Goal: Check status: Check status

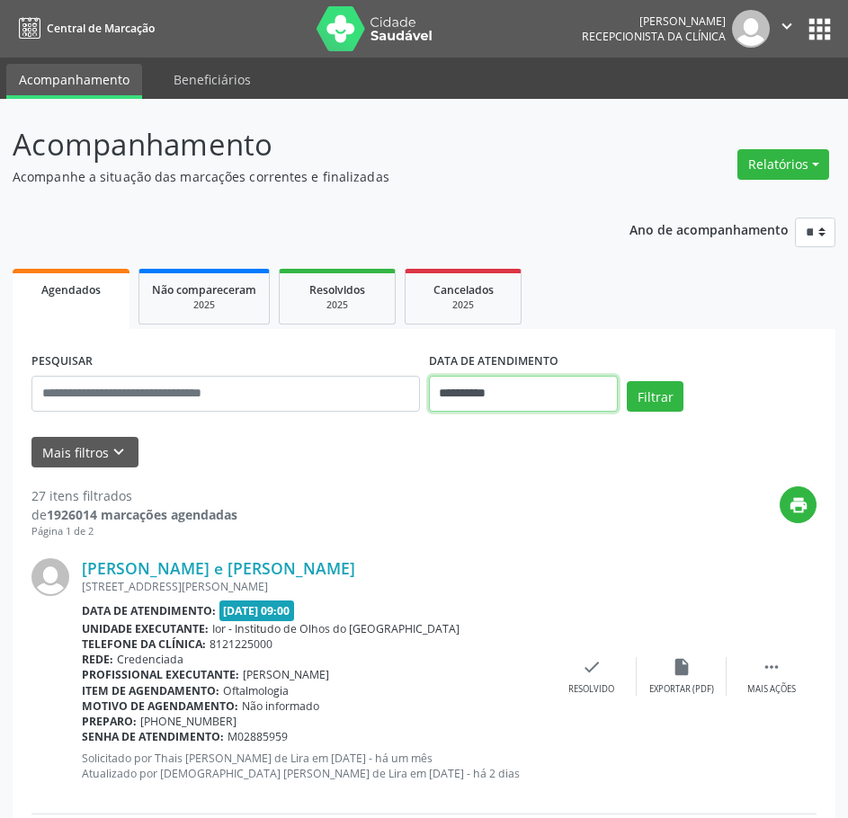
click at [447, 388] on input "**********" at bounding box center [524, 394] width 190 height 36
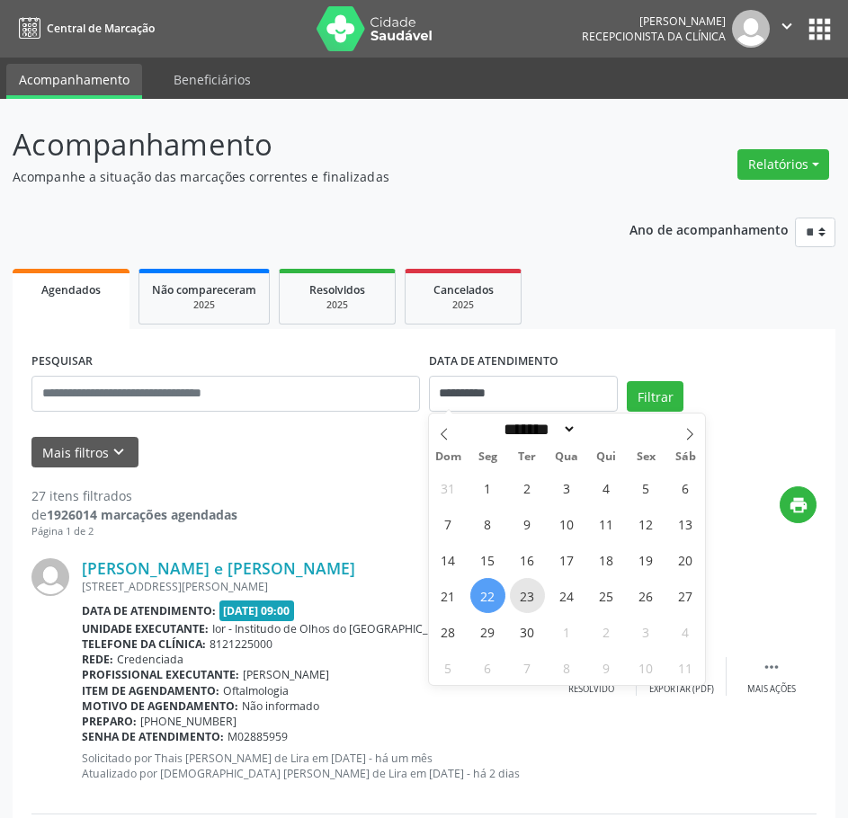
click at [530, 594] on span "23" at bounding box center [527, 595] width 35 height 35
type input "**********"
click at [530, 595] on span "23" at bounding box center [527, 595] width 35 height 35
click at [530, 595] on div "[PERSON_NAME] e [PERSON_NAME] [STREET_ADDRESS][PERSON_NAME] Data de atendimento…" at bounding box center [314, 676] width 465 height 236
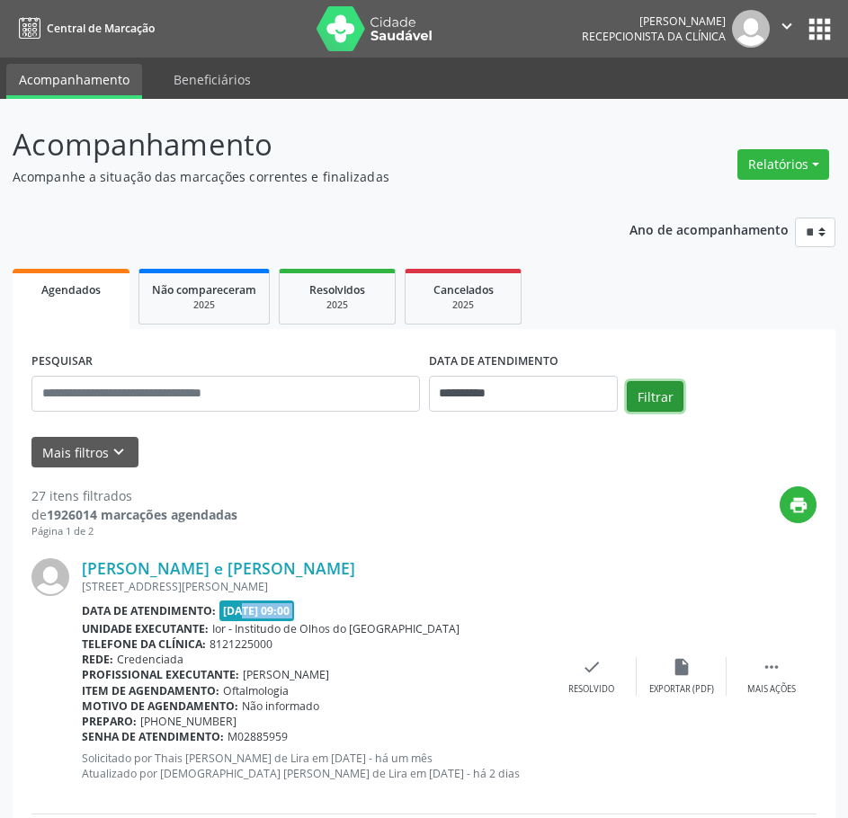
click at [645, 406] on button "Filtrar" at bounding box center [655, 396] width 57 height 31
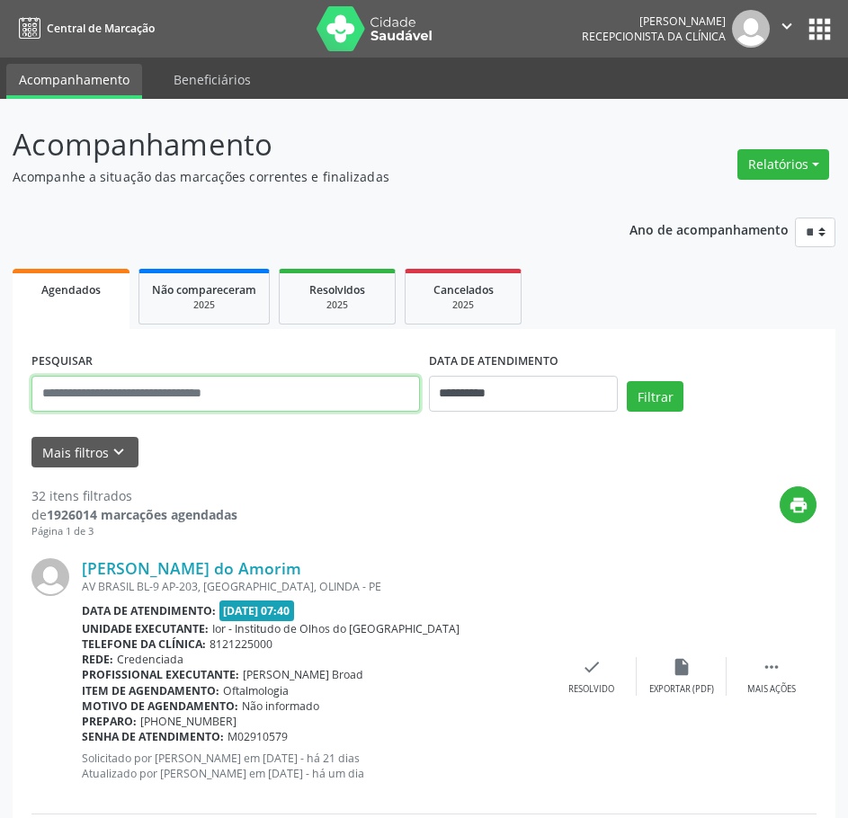
click at [208, 389] on input "text" at bounding box center [225, 394] width 388 height 36
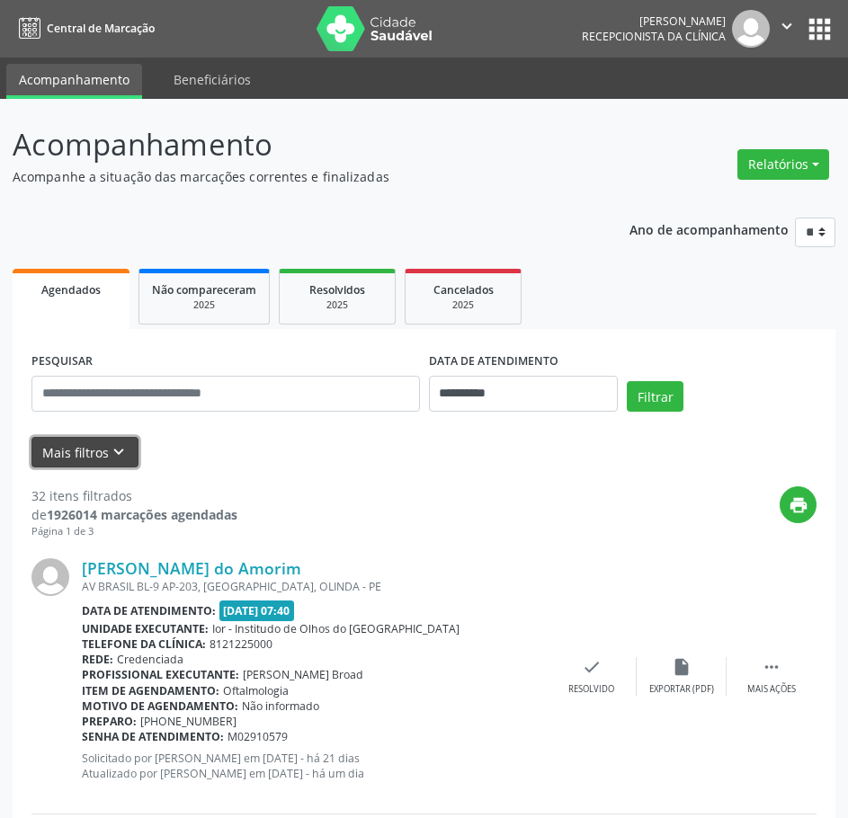
click at [100, 459] on button "Mais filtros keyboard_arrow_down" at bounding box center [84, 452] width 107 height 31
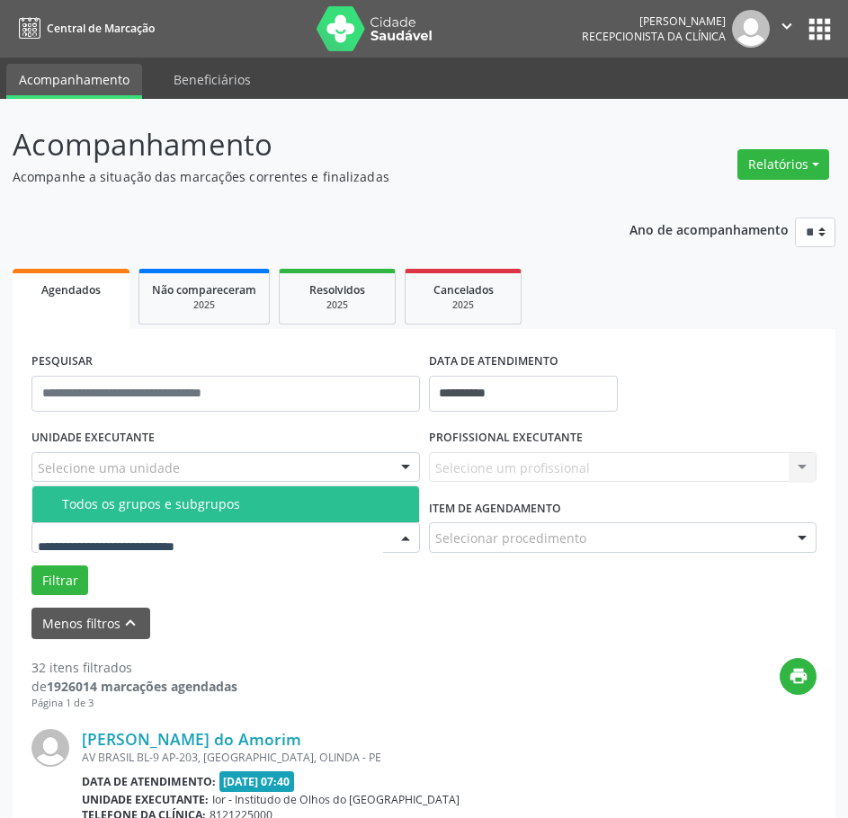
click at [114, 497] on div "Todos os grupos e subgrupos" at bounding box center [235, 504] width 346 height 14
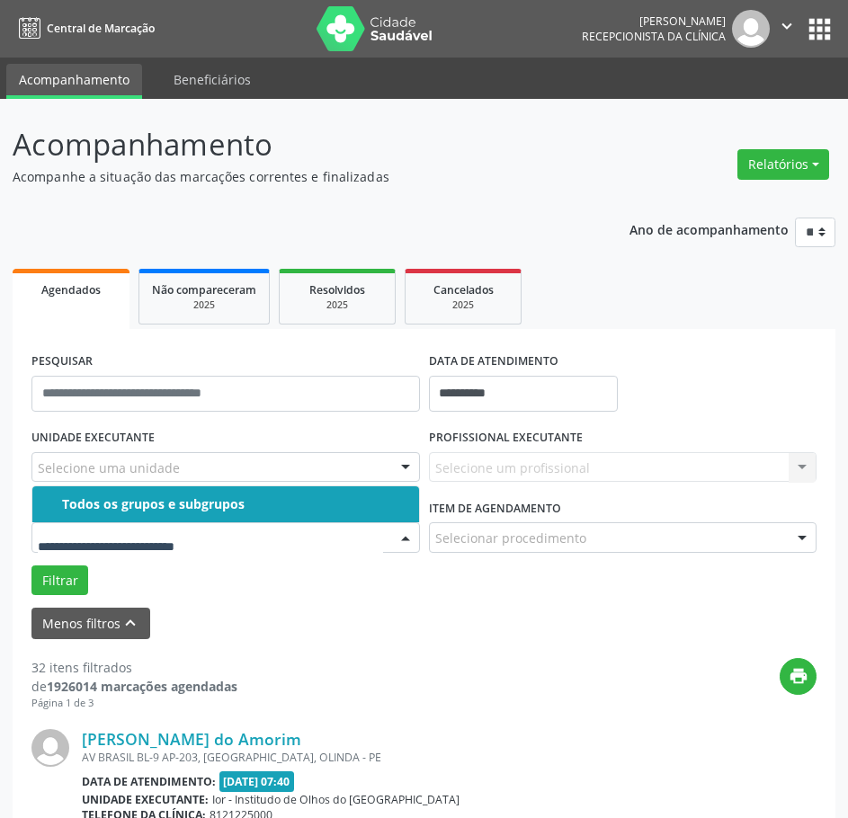
click at [112, 528] on div at bounding box center [225, 537] width 388 height 31
click at [133, 505] on div "Todos os grupos e subgrupos" at bounding box center [235, 504] width 346 height 14
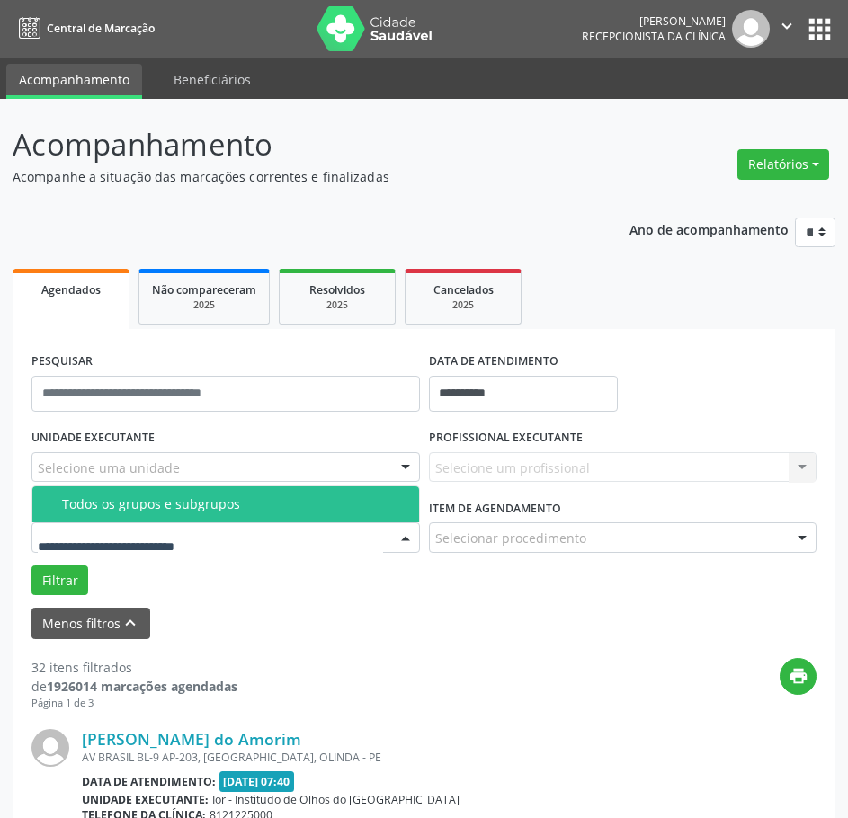
click at [130, 507] on div "Todos os grupos e subgrupos" at bounding box center [235, 504] width 346 height 14
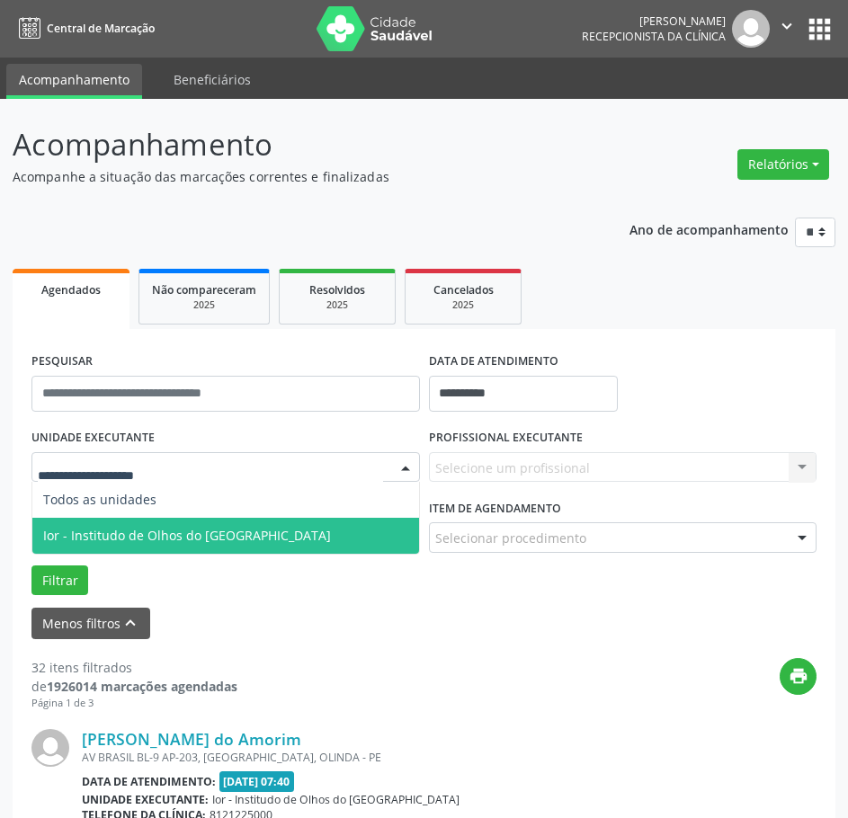
click at [135, 534] on span "Ior - Institudo de Olhos do [GEOGRAPHIC_DATA]" at bounding box center [187, 535] width 288 height 17
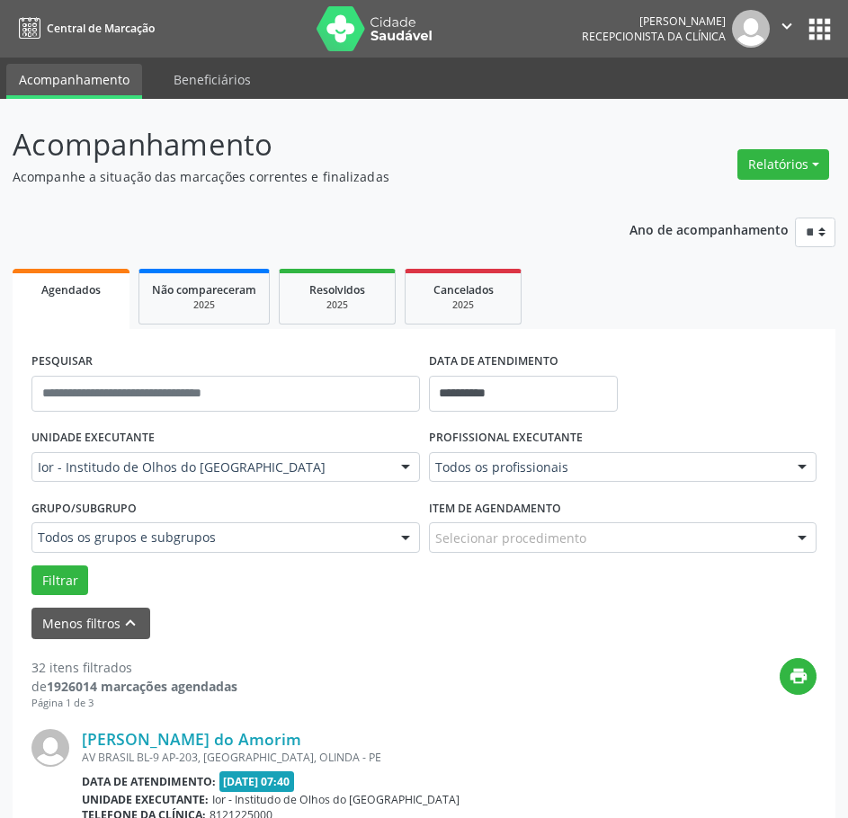
click at [492, 454] on div "Todos os profissionais" at bounding box center [623, 467] width 388 height 31
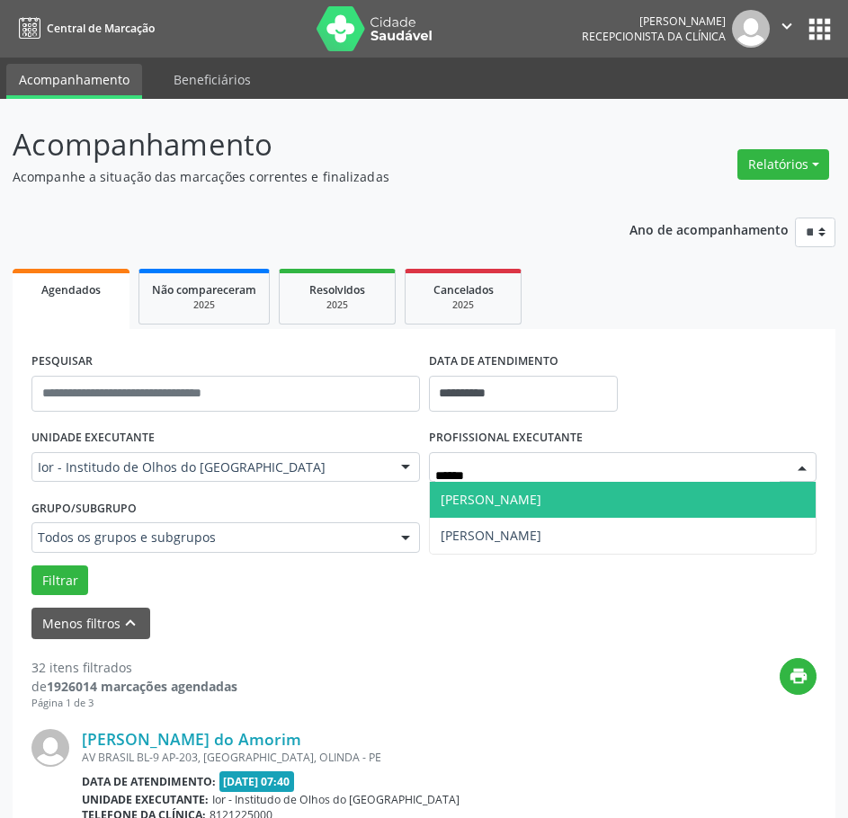
type input "*******"
click at [500, 503] on span "[PERSON_NAME]" at bounding box center [491, 499] width 101 height 17
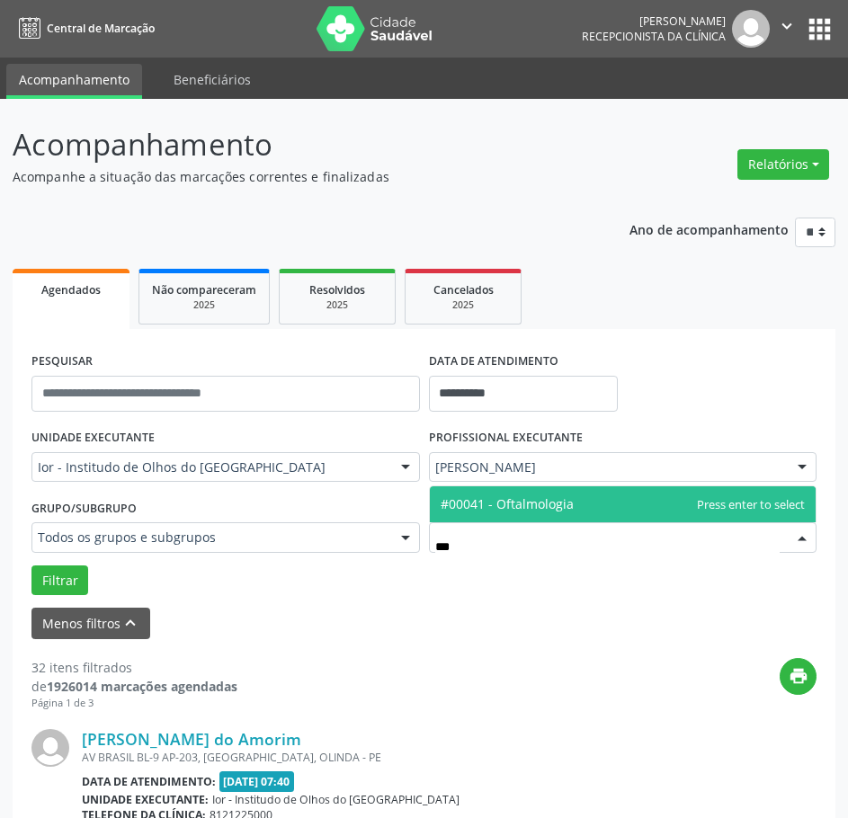
type input "****"
click at [516, 512] on span "#00041 - Oftalmologia" at bounding box center [507, 503] width 133 height 17
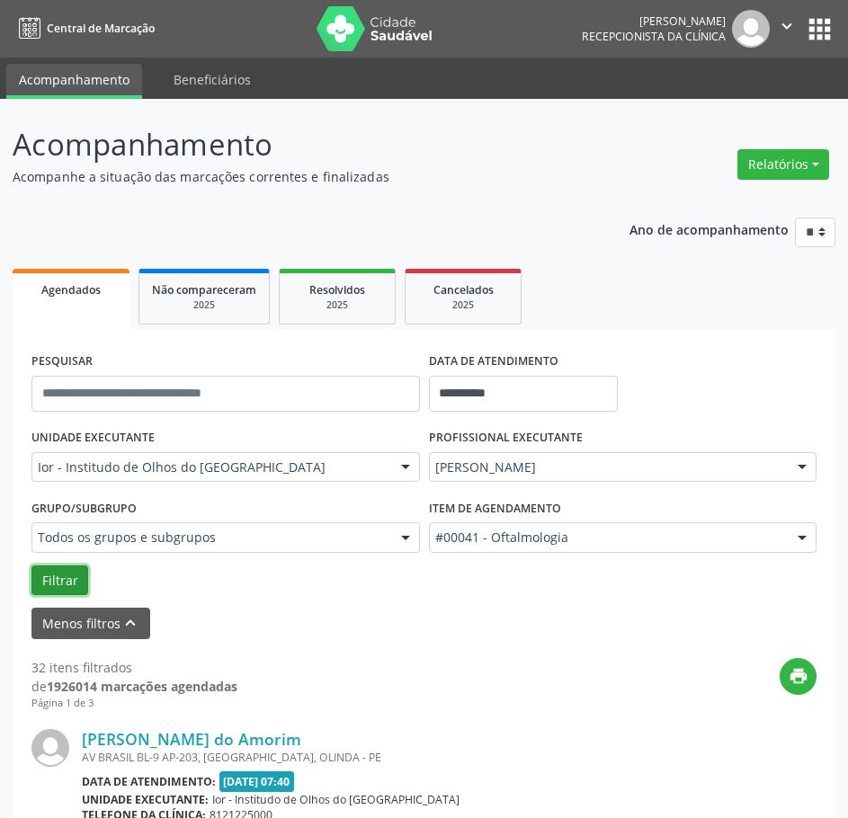
click at [40, 576] on button "Filtrar" at bounding box center [59, 581] width 57 height 31
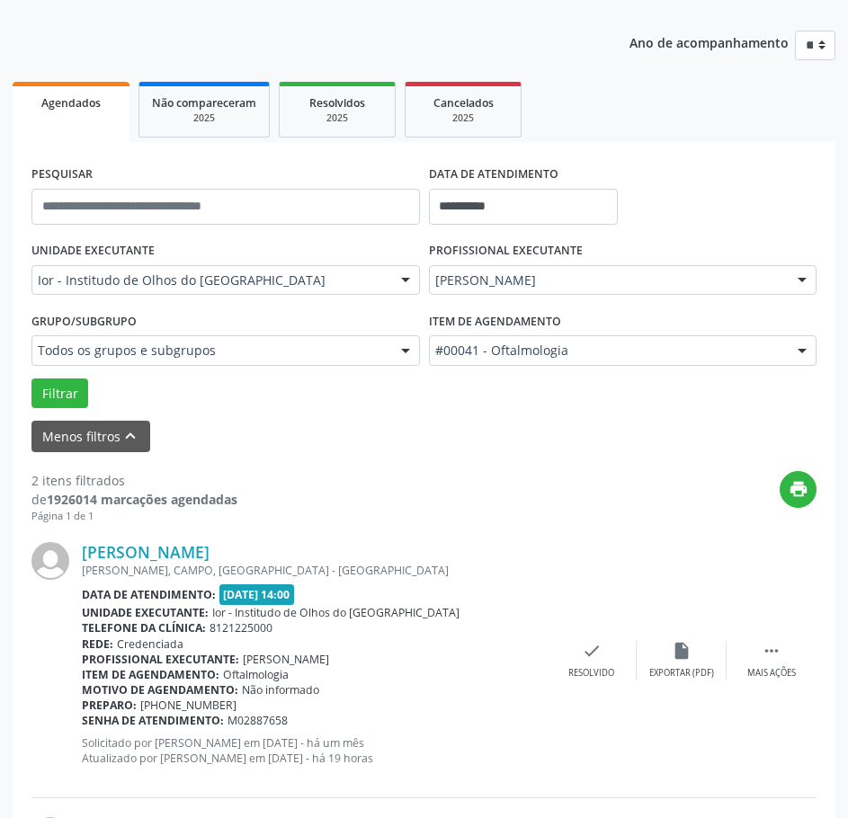
scroll to position [450, 0]
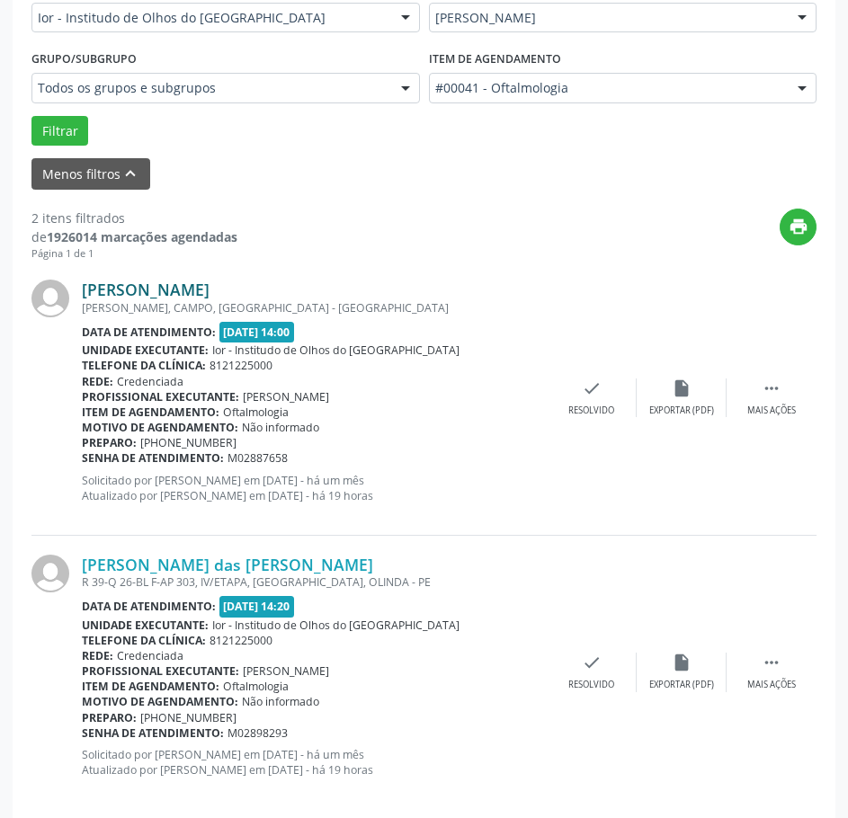
click at [183, 289] on link "[PERSON_NAME]" at bounding box center [146, 290] width 128 height 20
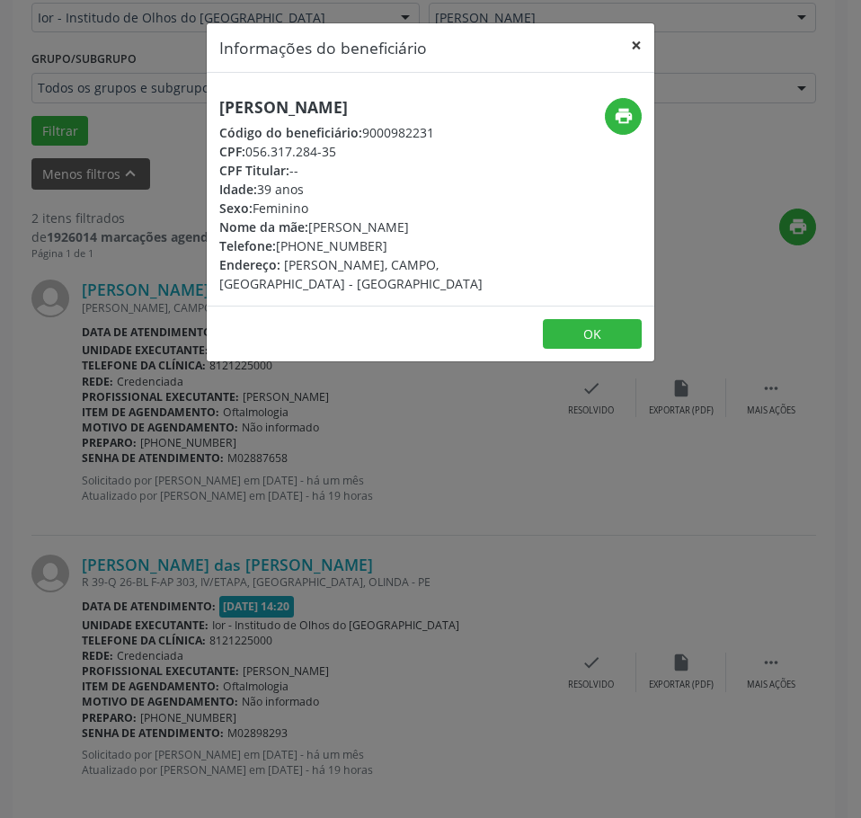
click at [641, 40] on button "×" at bounding box center [637, 45] width 36 height 44
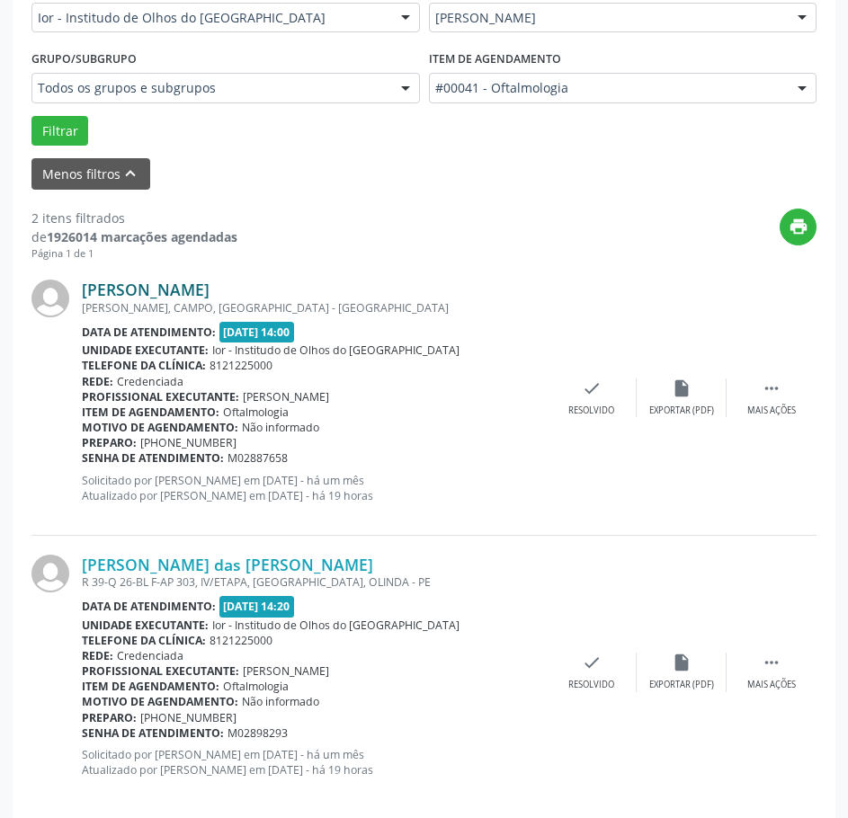
click at [179, 284] on link "[PERSON_NAME]" at bounding box center [146, 290] width 128 height 20
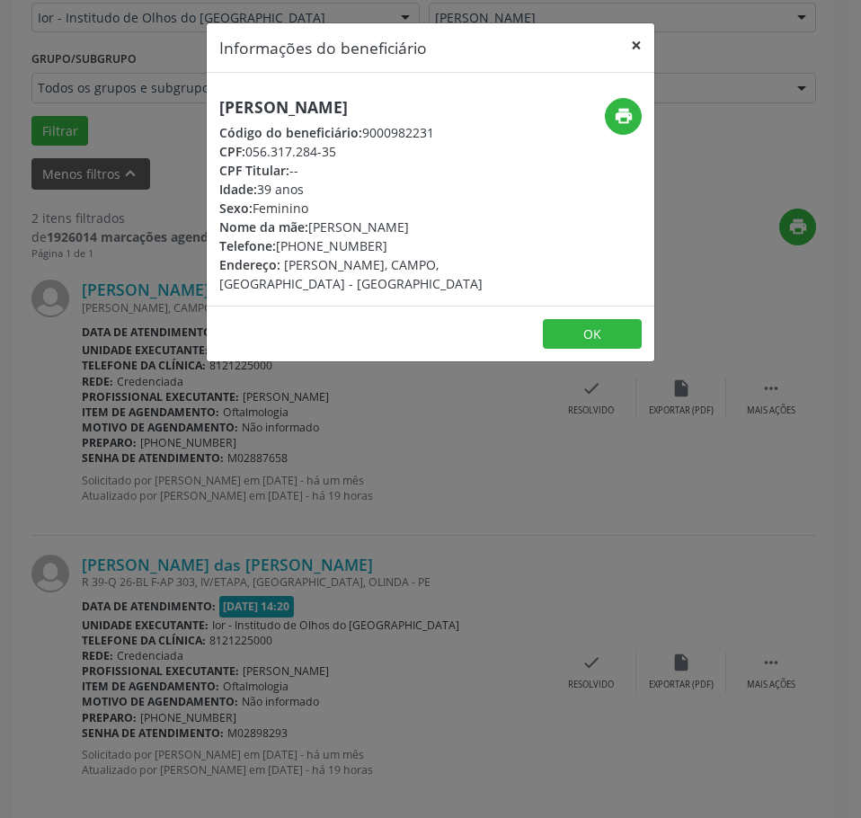
click at [632, 43] on button "×" at bounding box center [637, 45] width 36 height 44
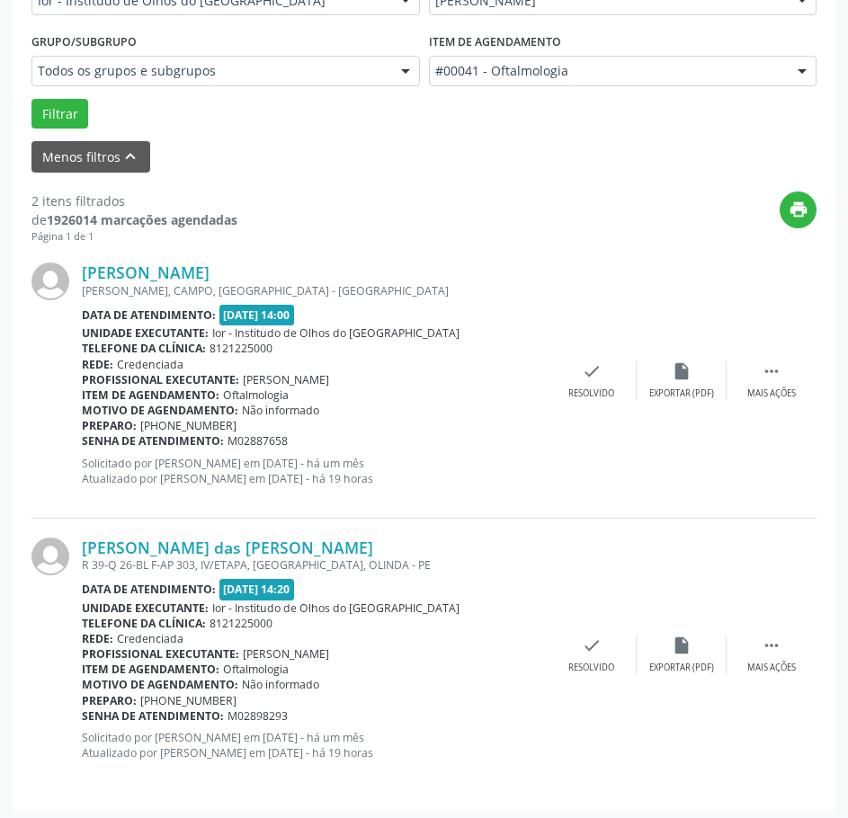
scroll to position [472, 0]
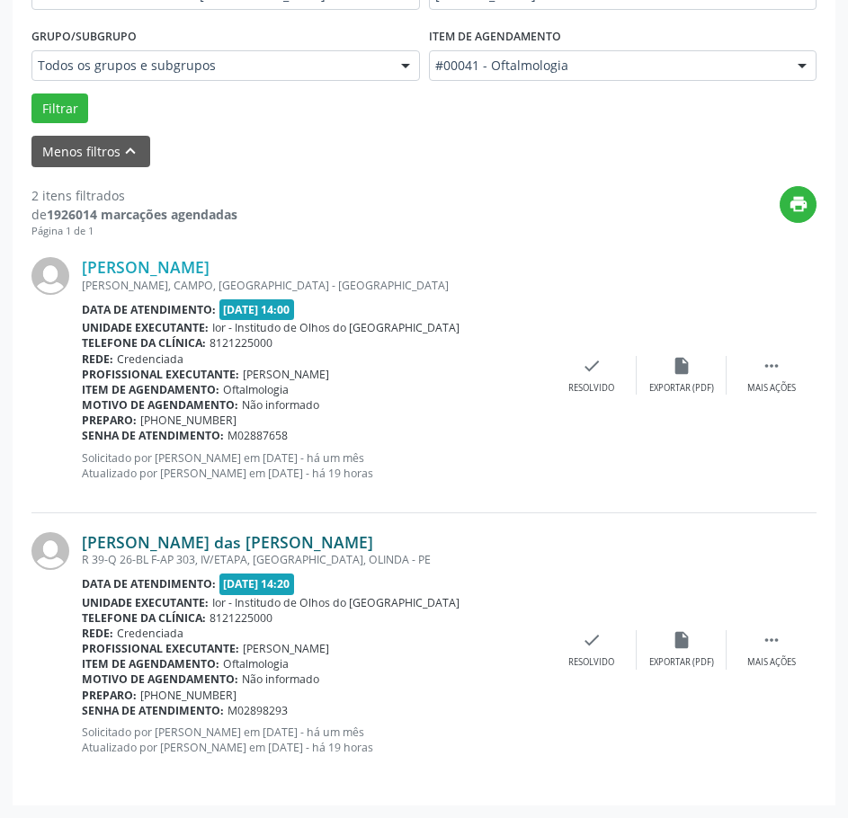
click at [127, 545] on link "[PERSON_NAME] das [PERSON_NAME]" at bounding box center [227, 542] width 291 height 20
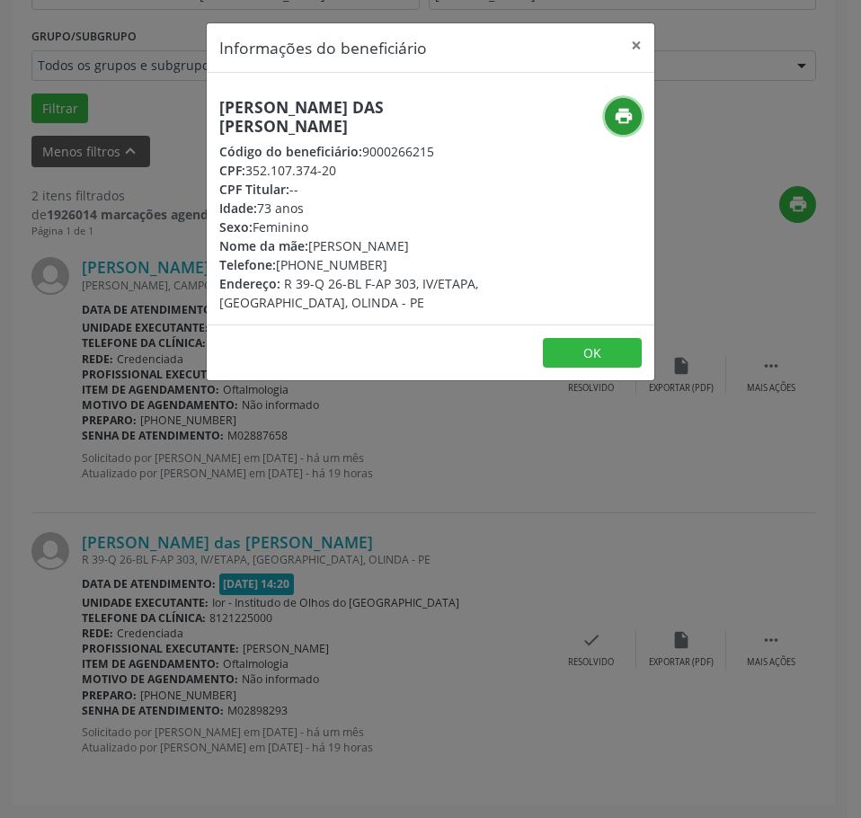
click at [629, 113] on icon "print" at bounding box center [624, 116] width 20 height 20
click at [638, 46] on button "×" at bounding box center [637, 45] width 36 height 44
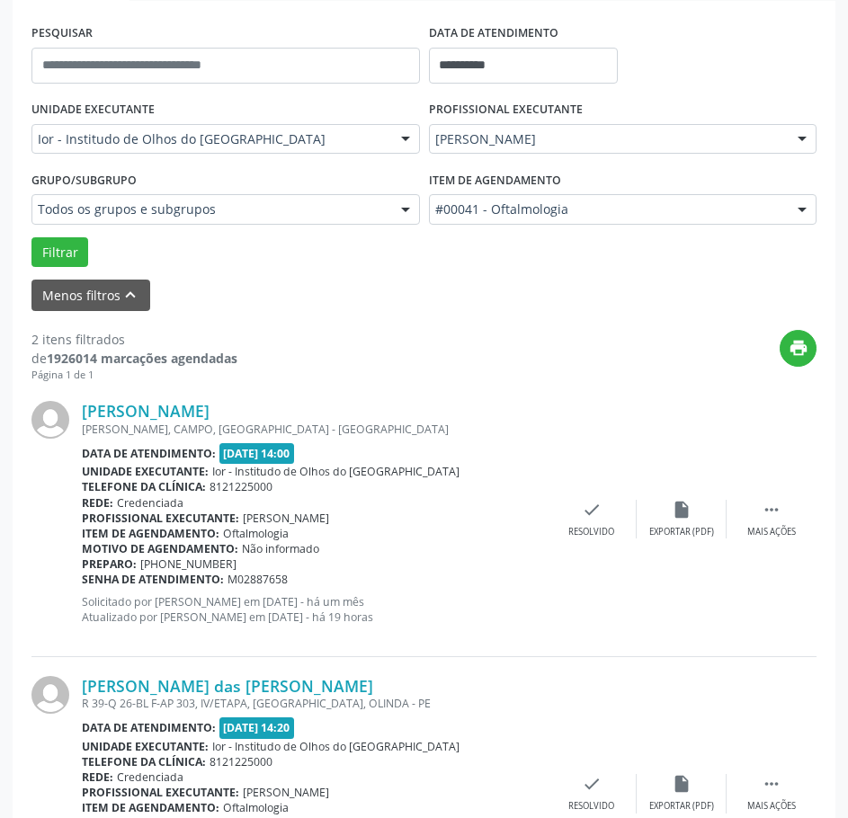
scroll to position [0, 0]
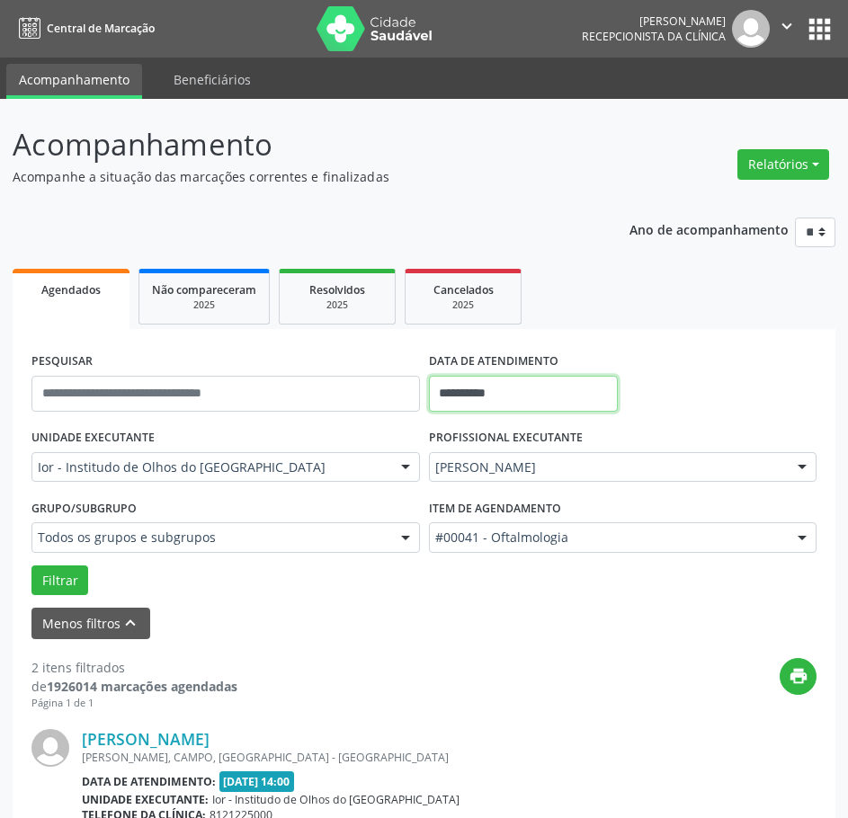
click at [445, 397] on input "**********" at bounding box center [524, 394] width 190 height 36
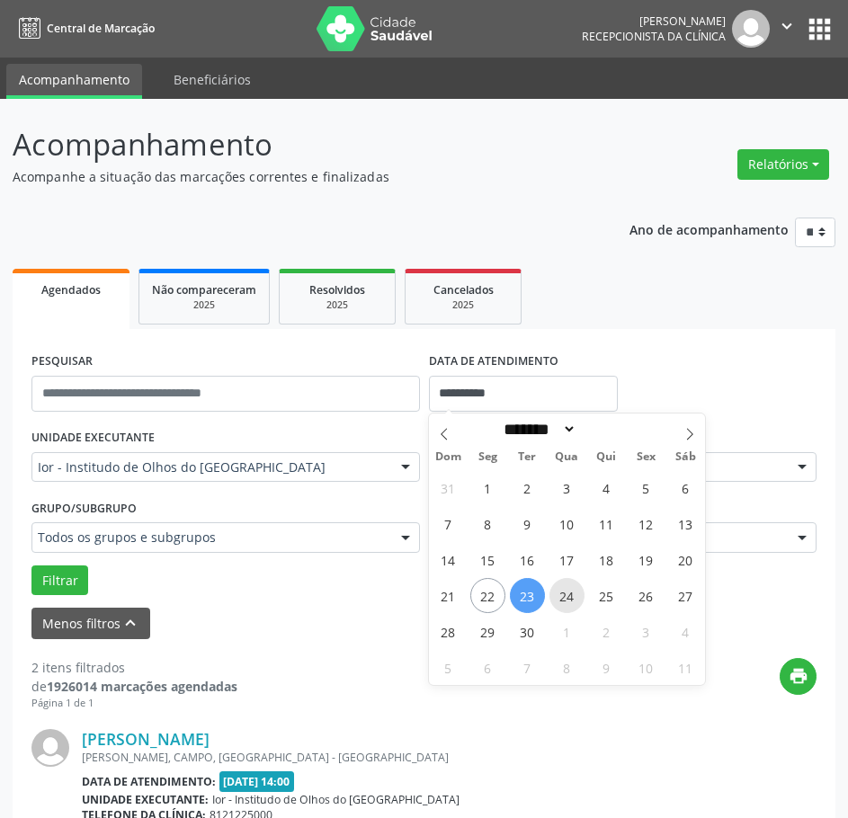
click at [572, 596] on span "24" at bounding box center [566, 595] width 35 height 35
type input "**********"
click at [572, 596] on span "24" at bounding box center [566, 595] width 35 height 35
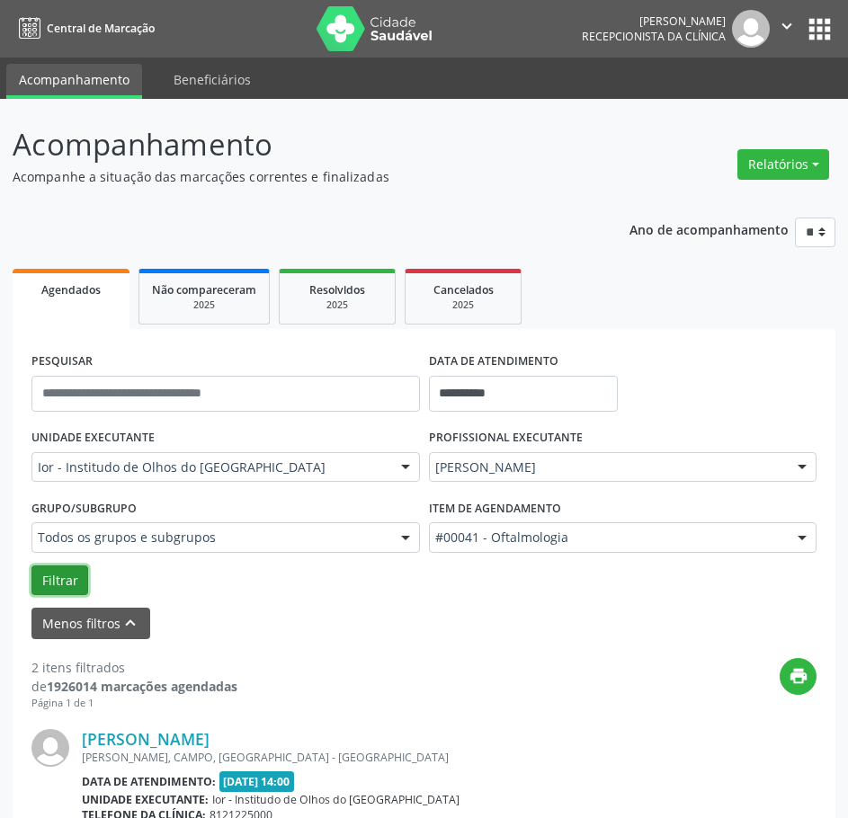
click at [58, 578] on button "Filtrar" at bounding box center [59, 581] width 57 height 31
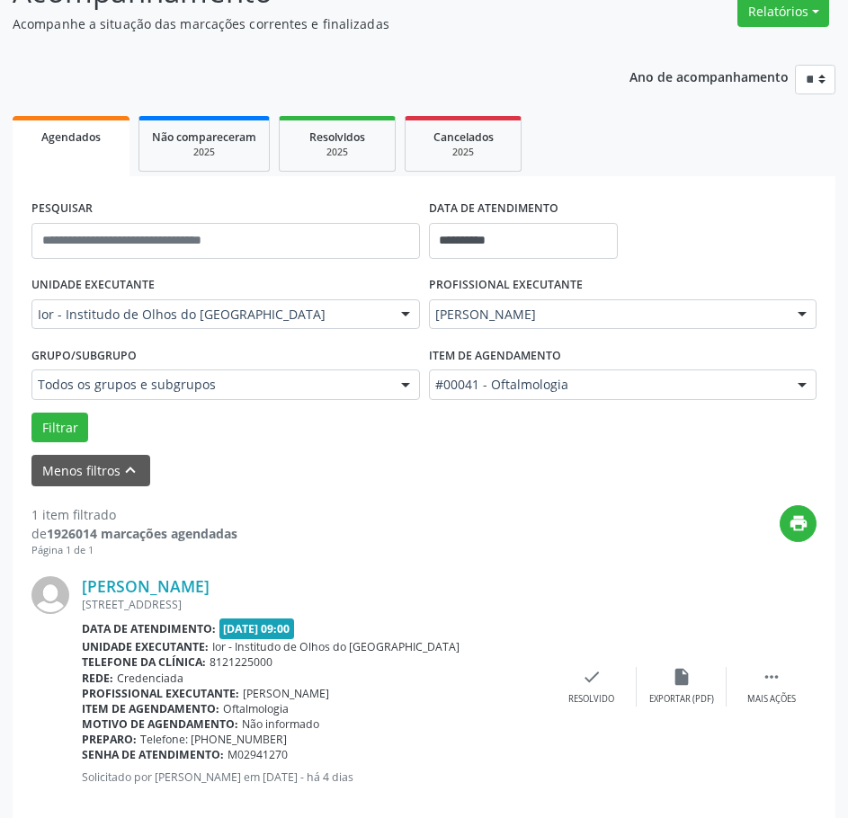
scroll to position [183, 0]
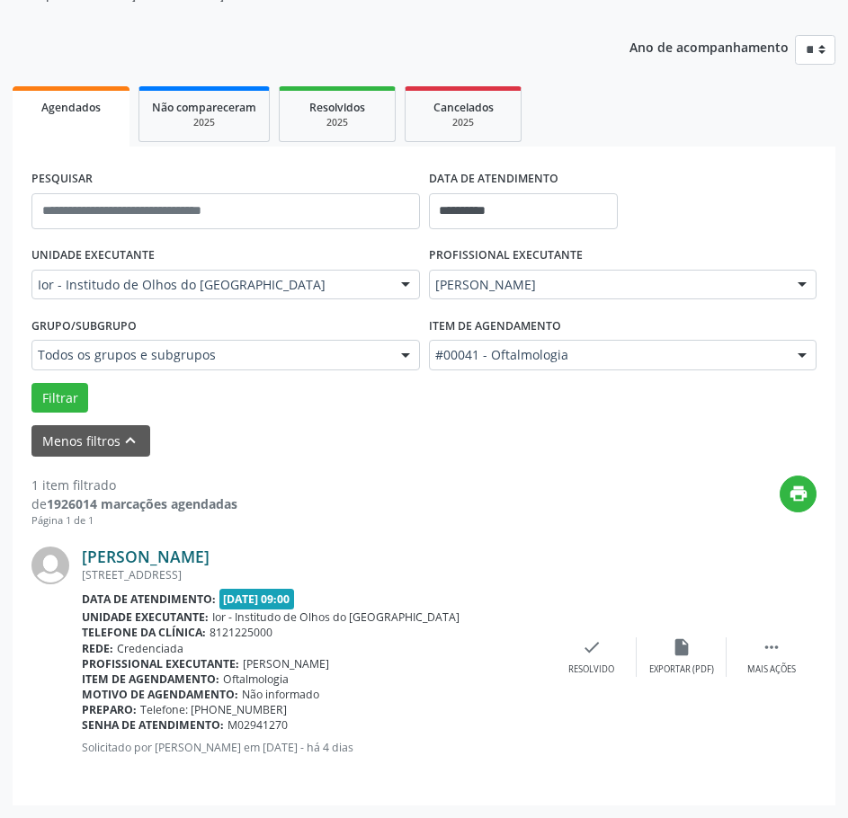
click at [139, 558] on link "[PERSON_NAME]" at bounding box center [146, 557] width 128 height 20
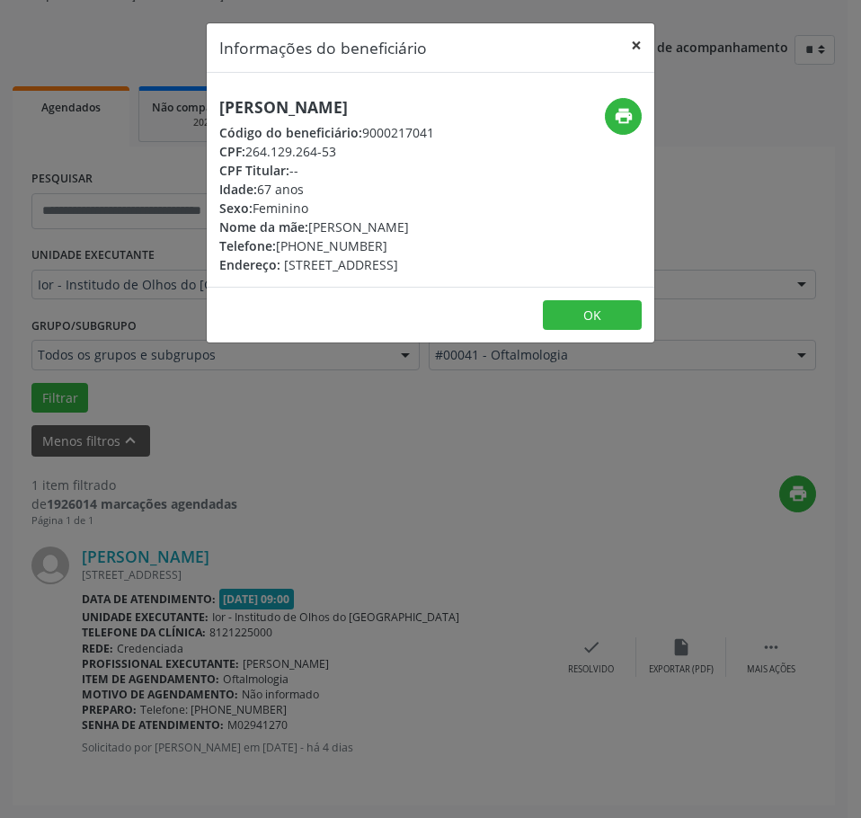
drag, startPoint x: 641, startPoint y: 39, endPoint x: 620, endPoint y: 40, distance: 20.8
click at [640, 39] on button "×" at bounding box center [637, 45] width 36 height 44
